Goal: Transaction & Acquisition: Purchase product/service

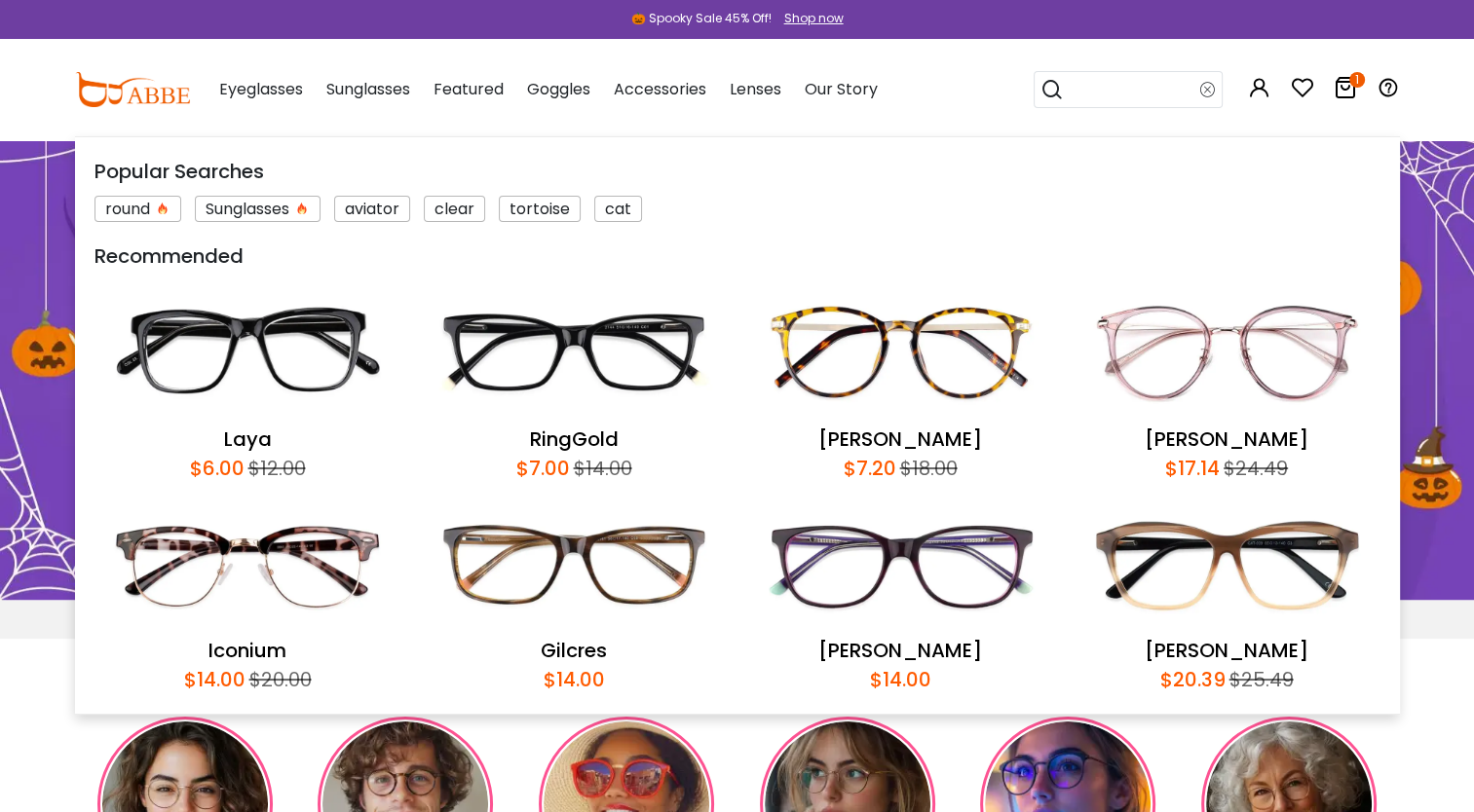
click at [1155, 98] on input "search" at bounding box center [1132, 90] width 136 height 36
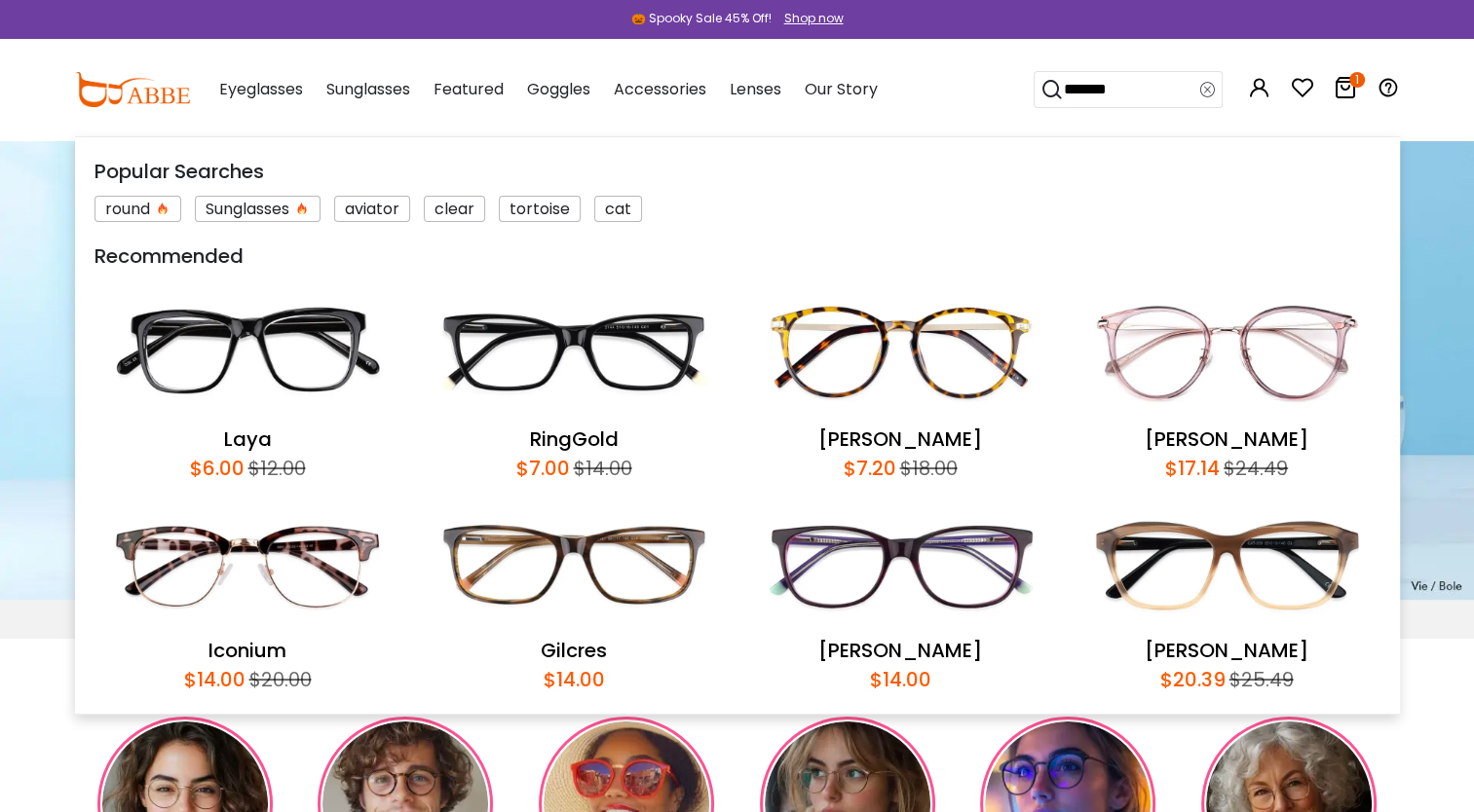
type input "*******"
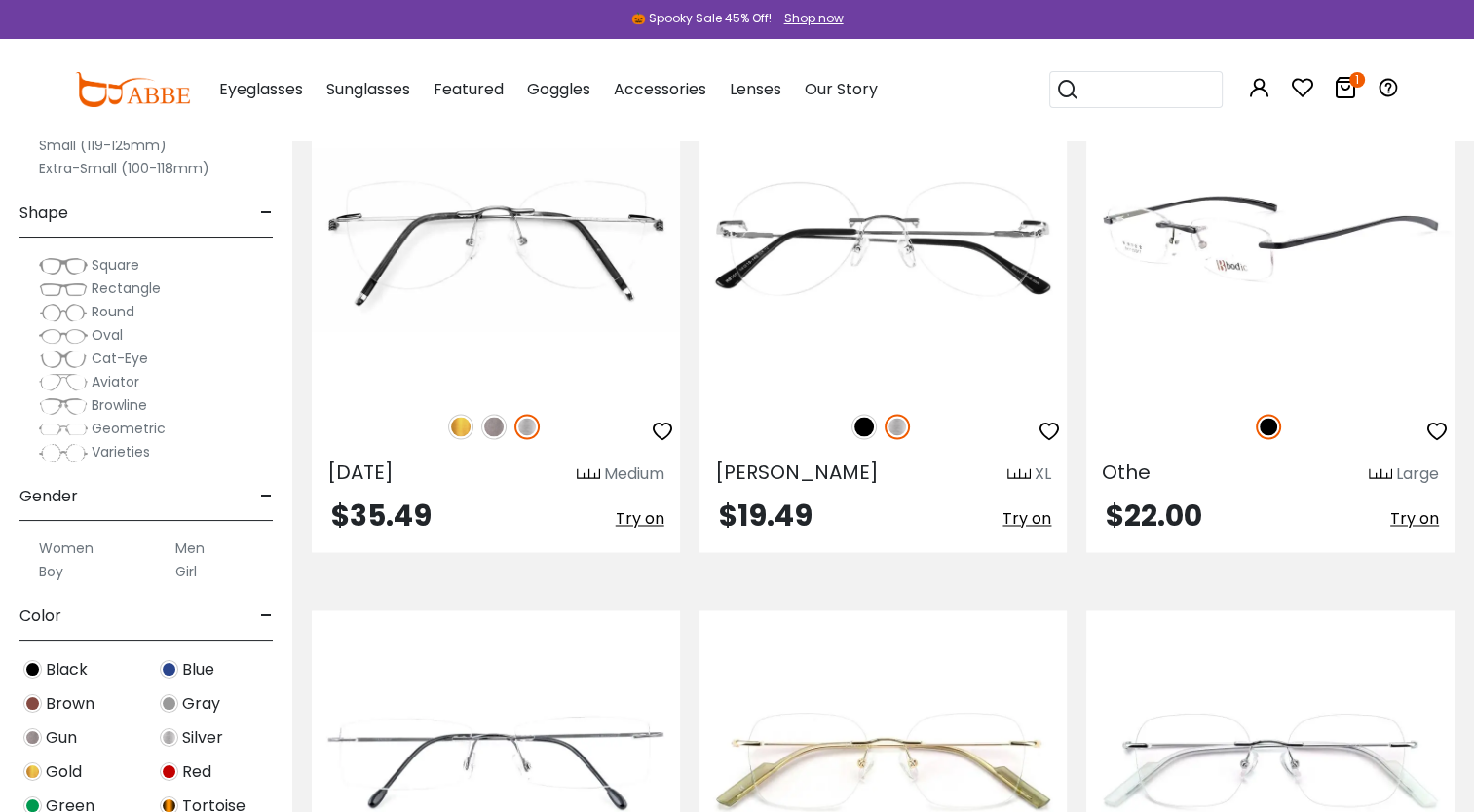
scroll to position [3109, 0]
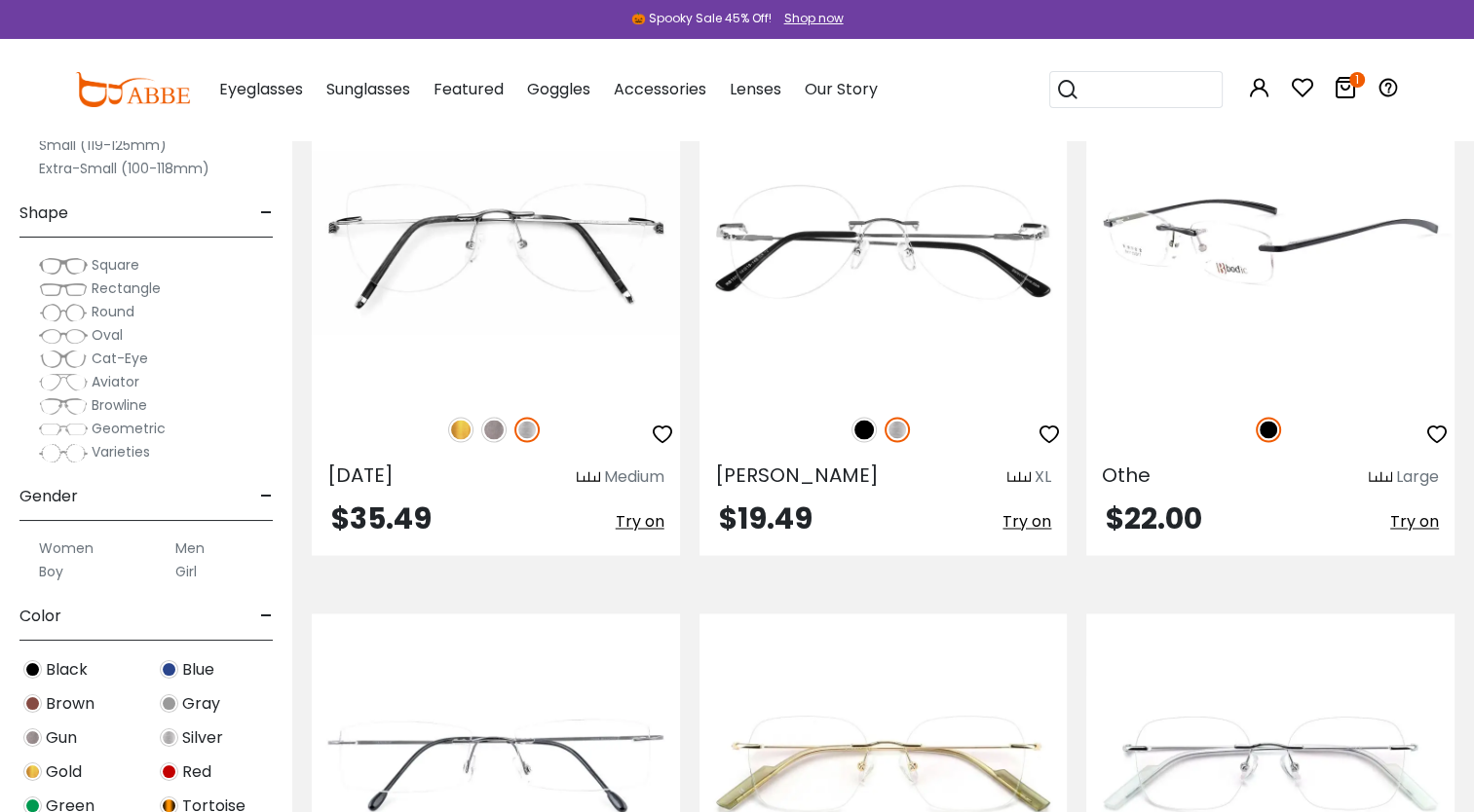
click at [1190, 380] on img at bounding box center [1270, 243] width 368 height 307
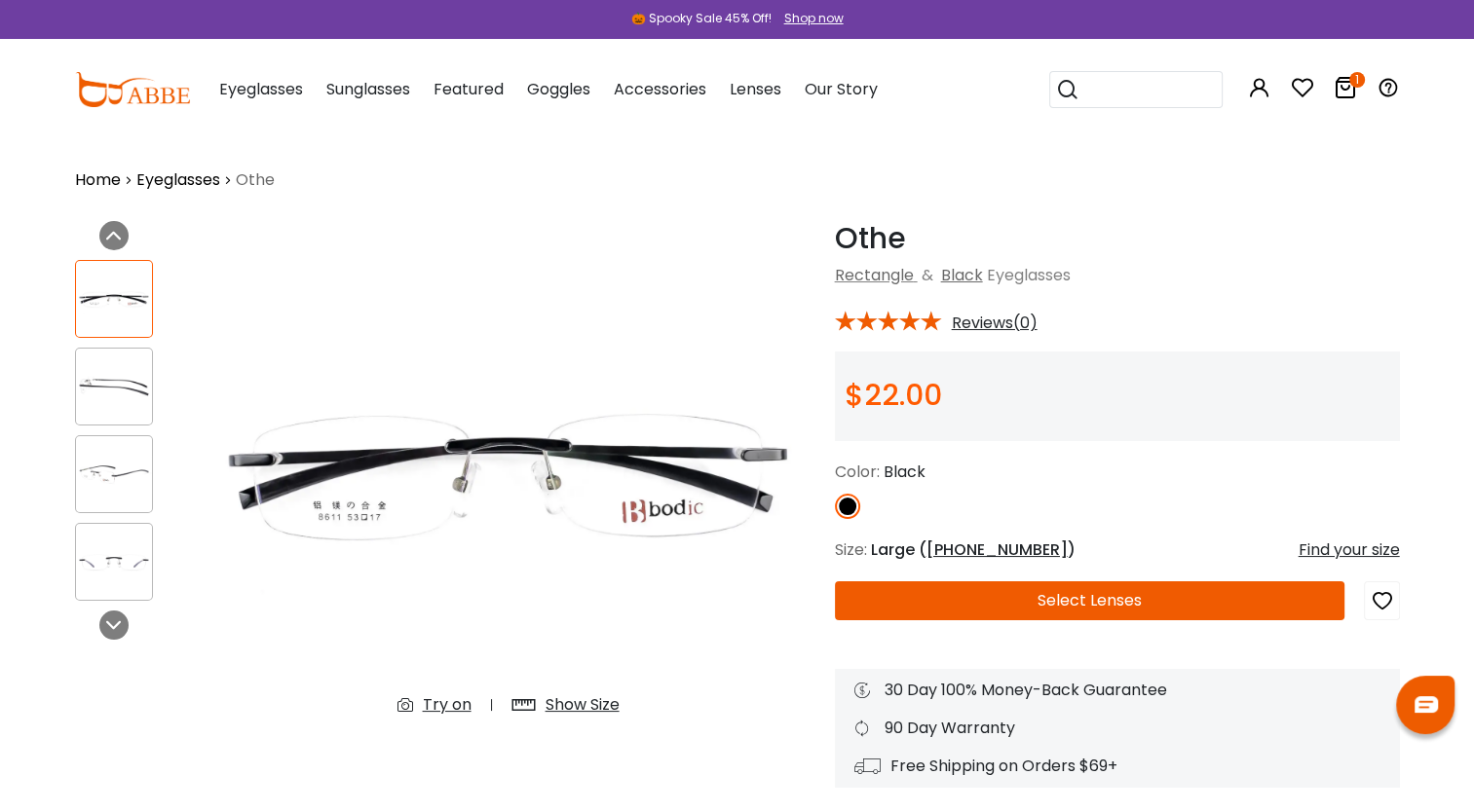
click at [120, 407] on div at bounding box center [113, 386] width 78 height 78
click at [133, 456] on img at bounding box center [113, 475] width 76 height 37
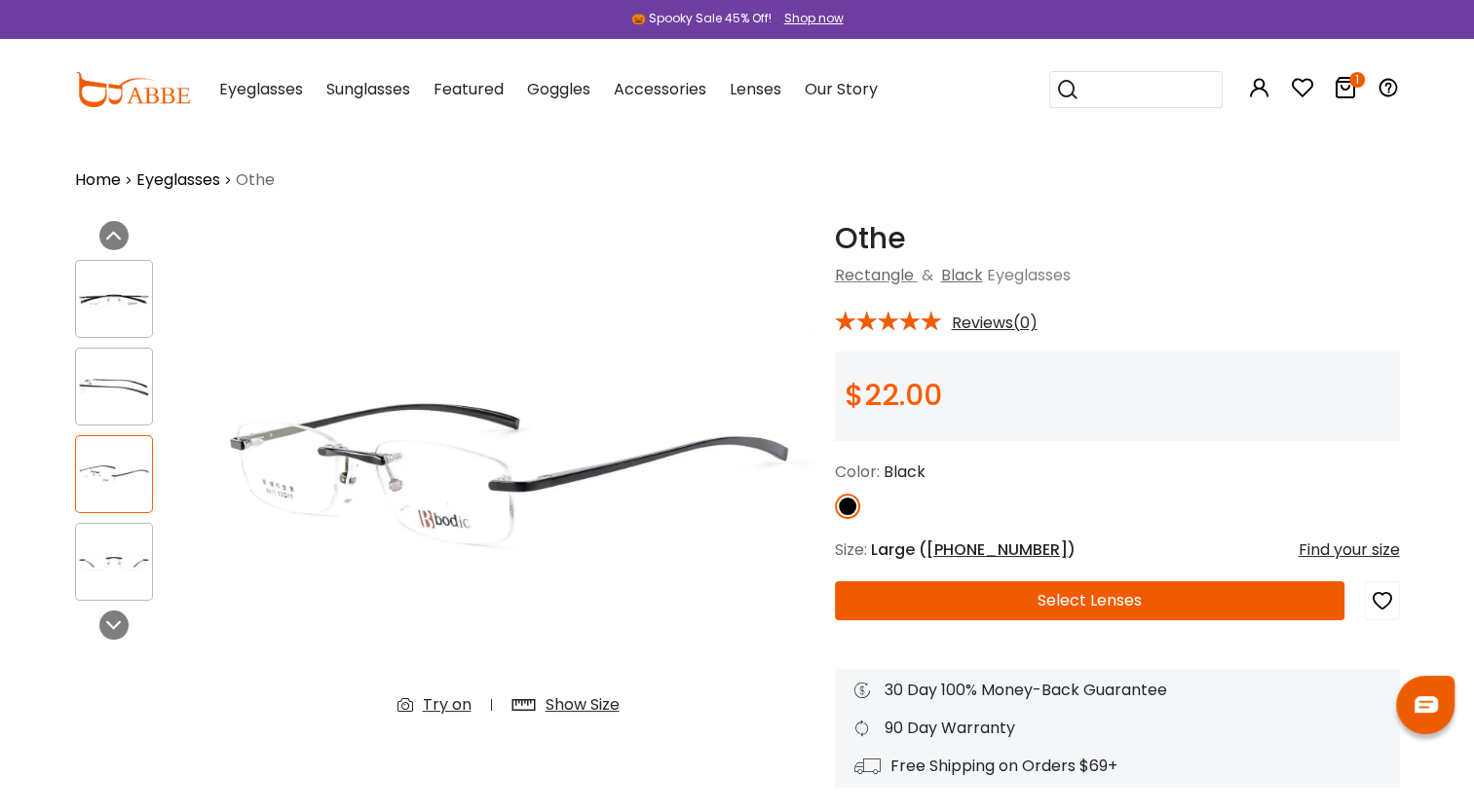
click at [1024, 610] on button "Select Lenses" at bounding box center [1089, 600] width 510 height 38
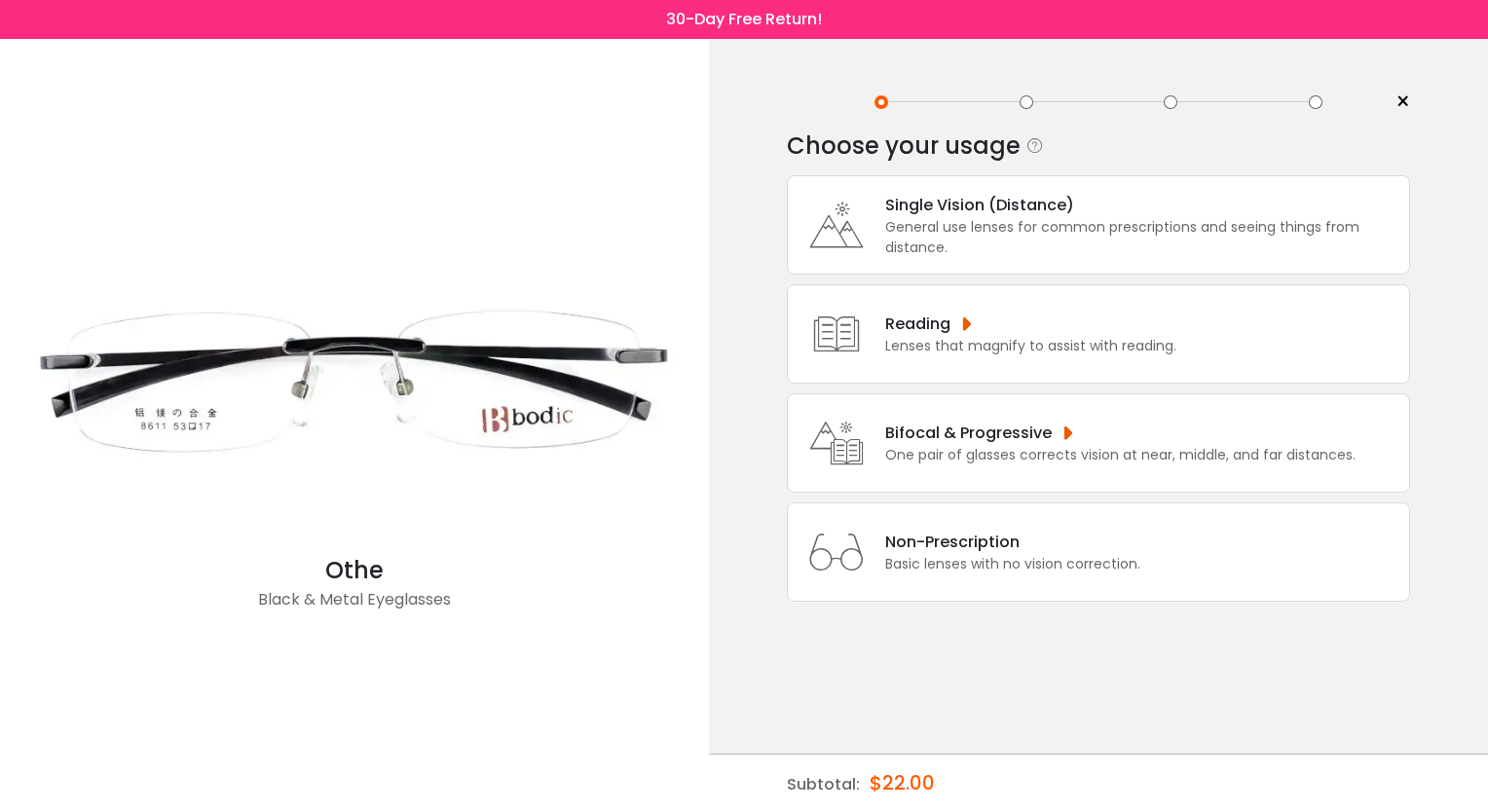
click at [1057, 255] on div "General use lenses for common prescriptions and seeing things from distance." at bounding box center [1142, 237] width 514 height 40
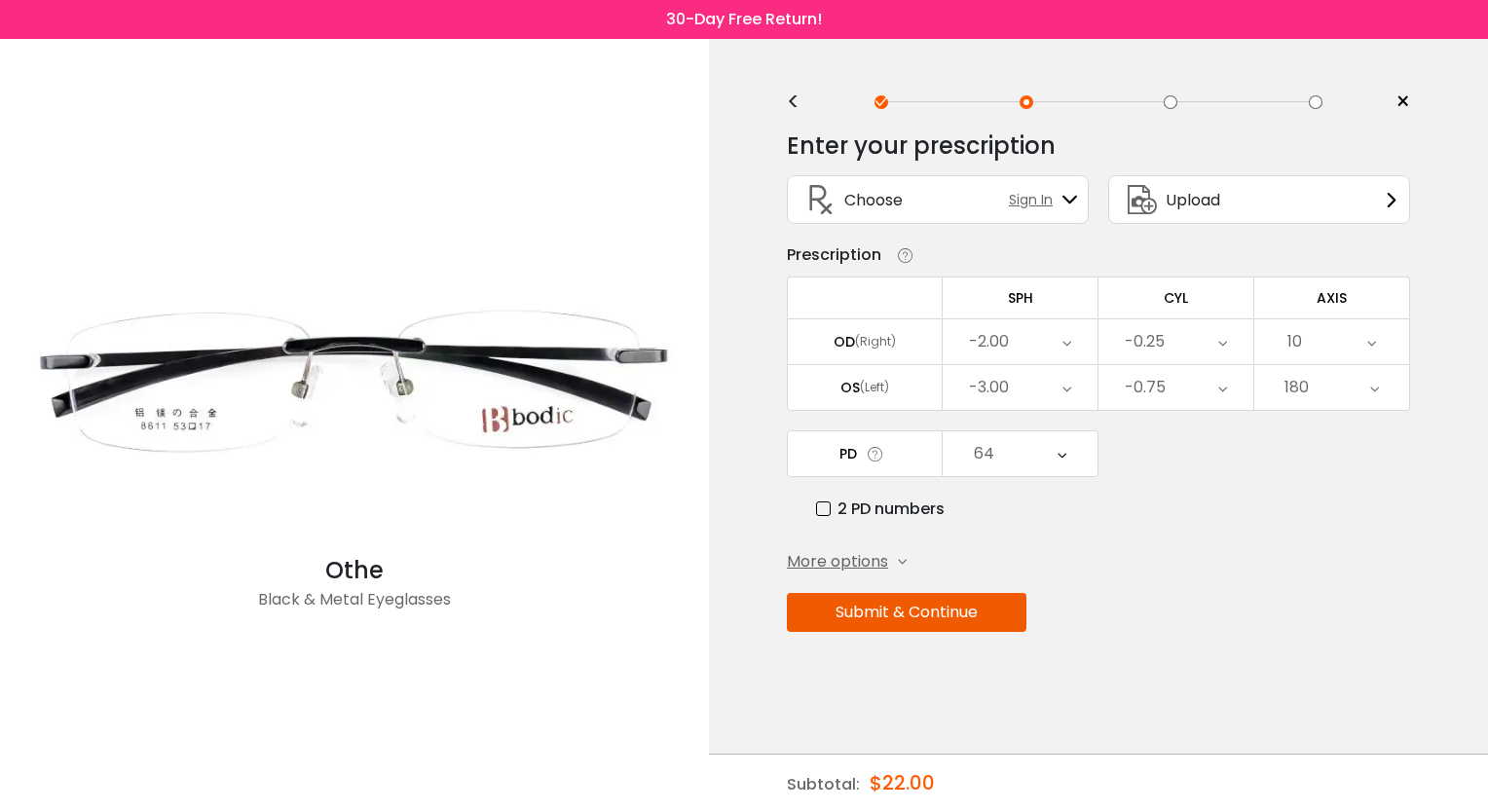
click at [939, 621] on button "Submit & Continue" at bounding box center [907, 612] width 240 height 38
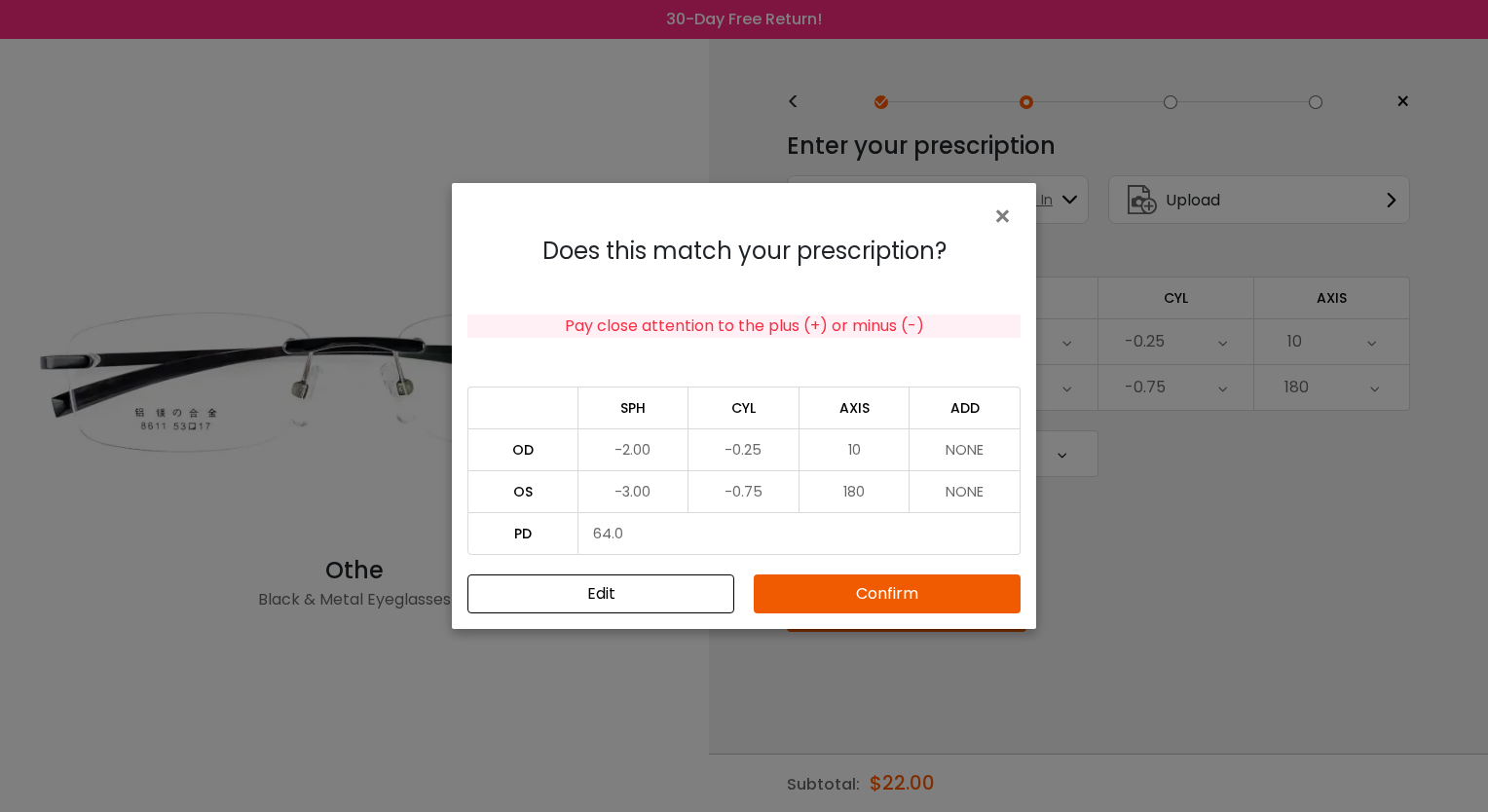
click at [910, 596] on button "Confirm" at bounding box center [887, 593] width 266 height 38
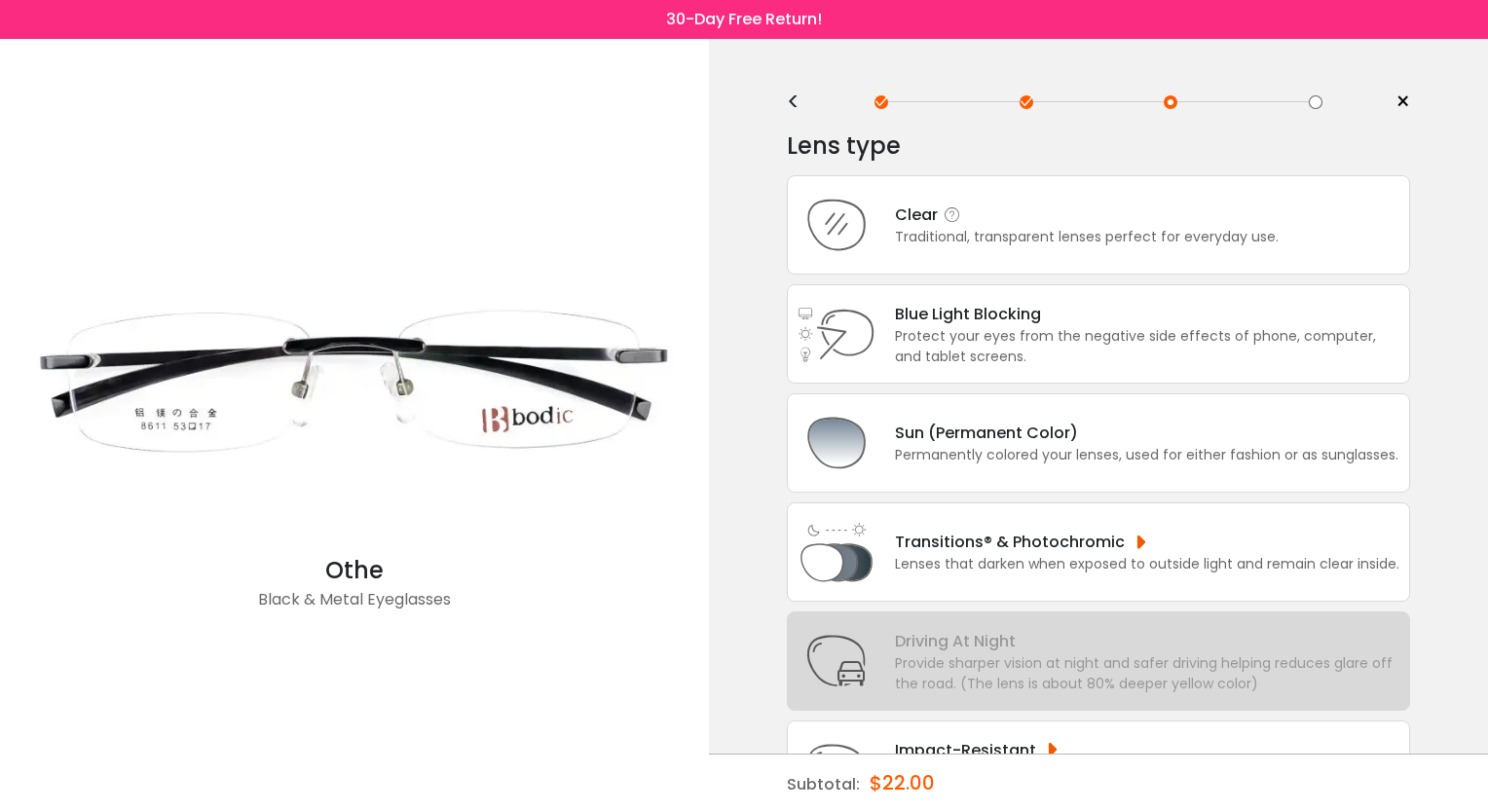
click at [1090, 227] on div "Traditional, transparent lenses perfect for everyday use." at bounding box center [1086, 237] width 384 height 21
